Goal: Use online tool/utility

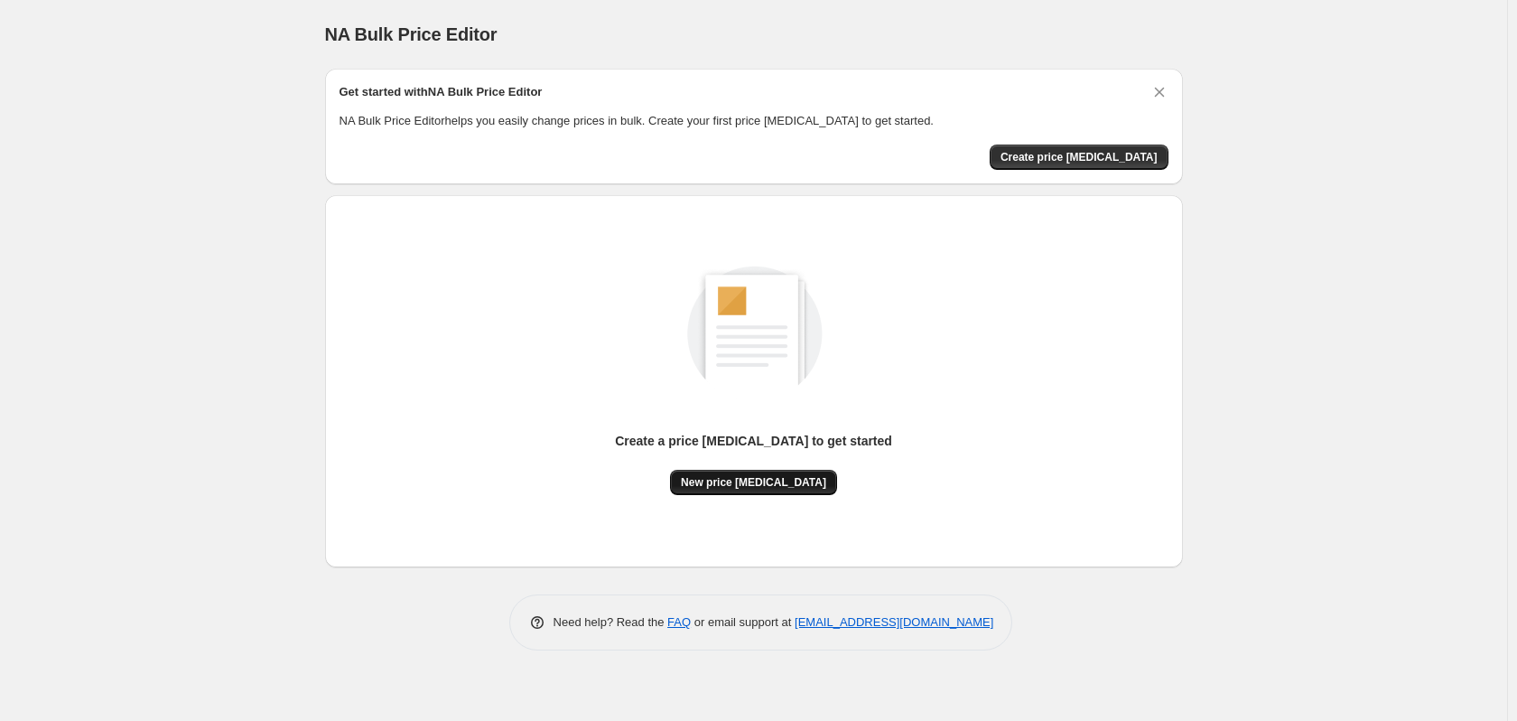
click at [740, 486] on span "New price change job" at bounding box center [753, 482] width 145 height 14
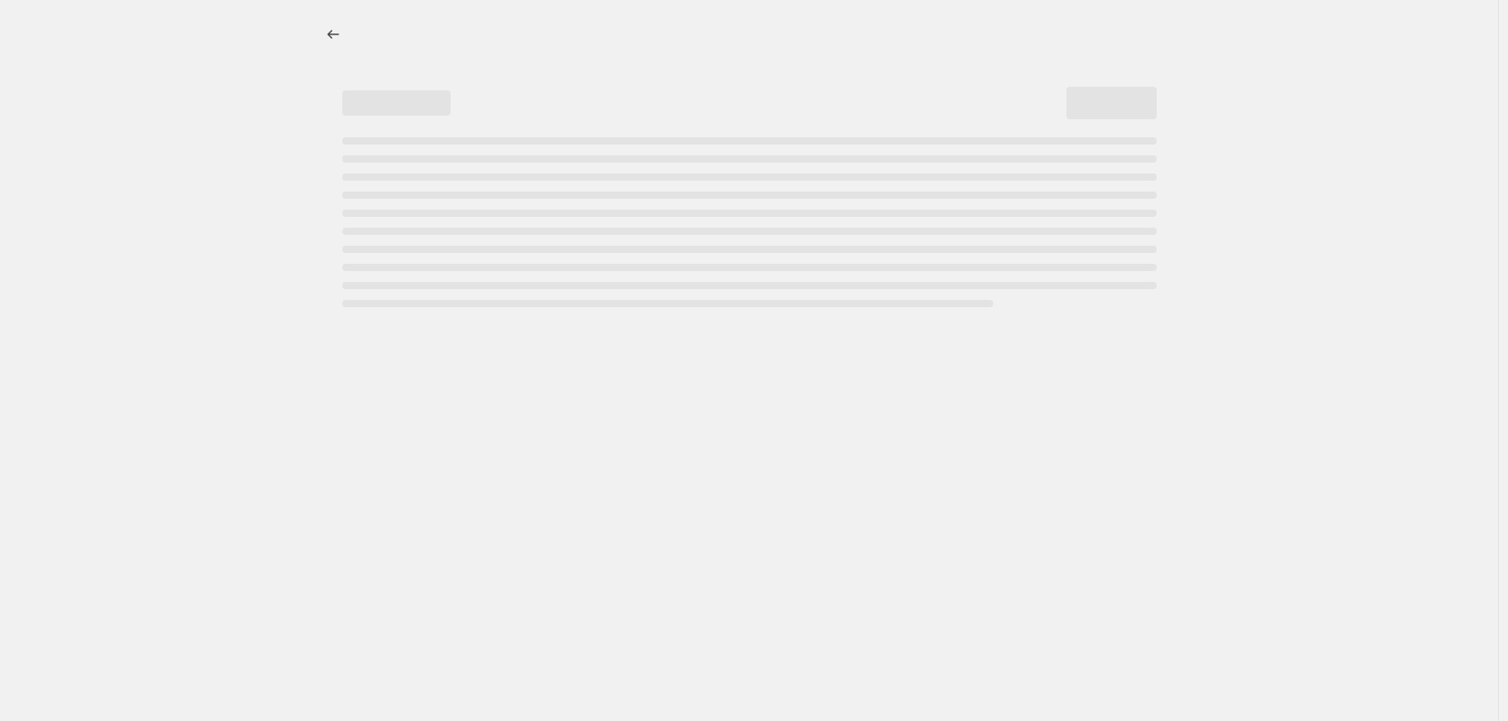
select select "percentage"
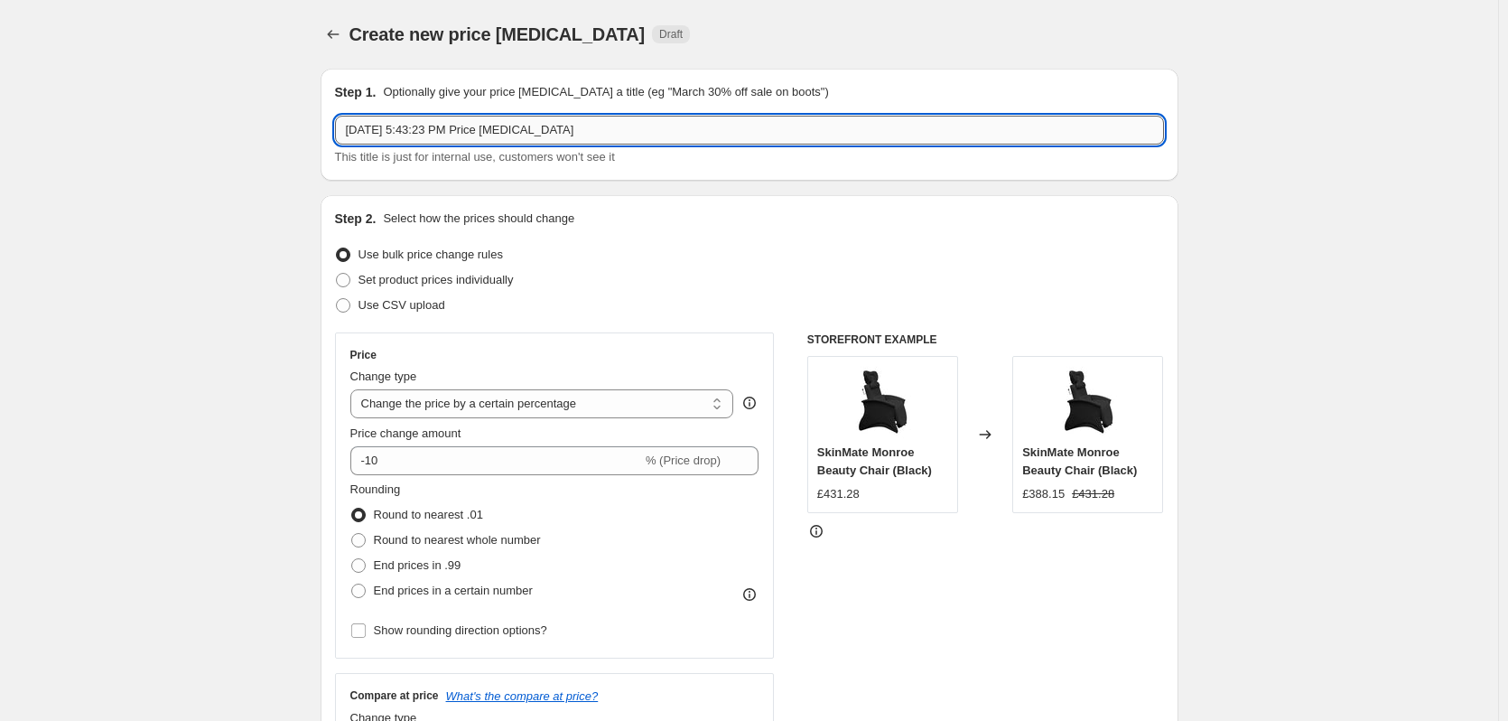
click at [493, 136] on input "Aug 28, 2025, 5:43:23 PM Price change job" at bounding box center [749, 130] width 829 height 29
